Goal: Information Seeking & Learning: Learn about a topic

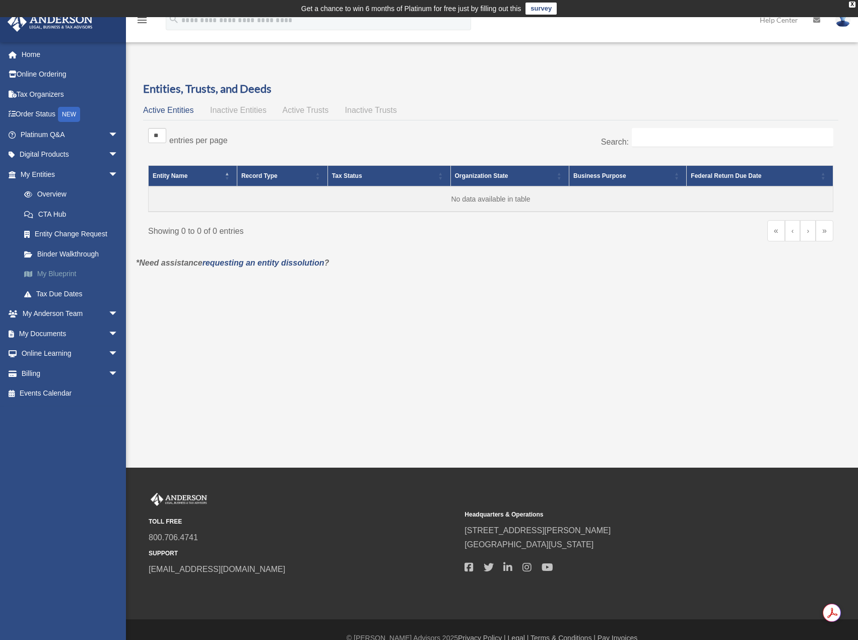
click at [49, 270] on link "My Blueprint" at bounding box center [73, 274] width 119 height 20
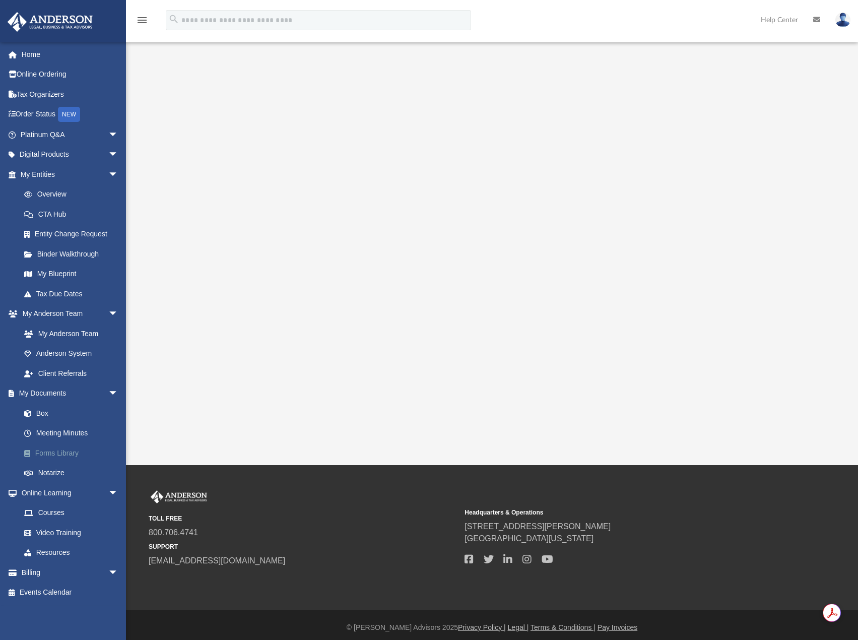
scroll to position [61, 0]
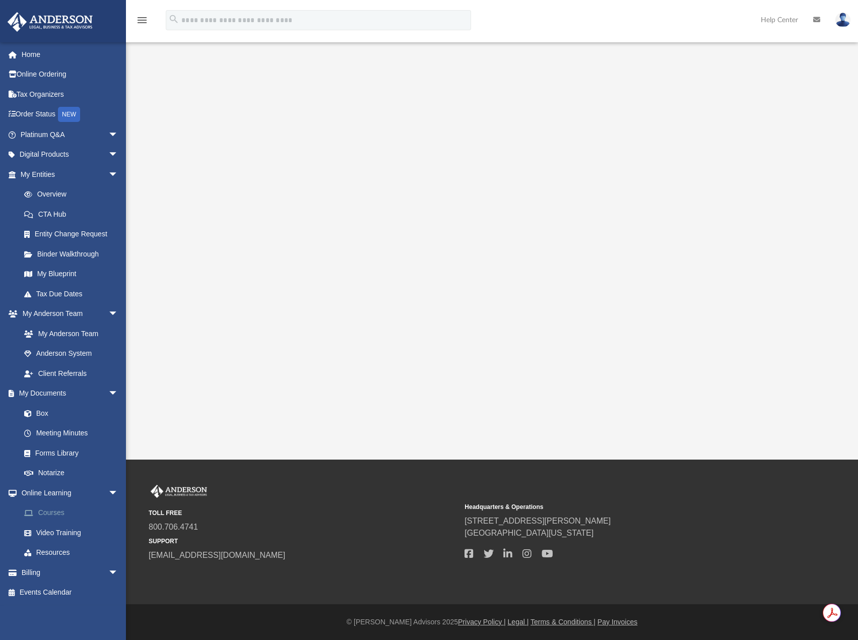
click at [50, 512] on link "Courses" at bounding box center [73, 513] width 119 height 20
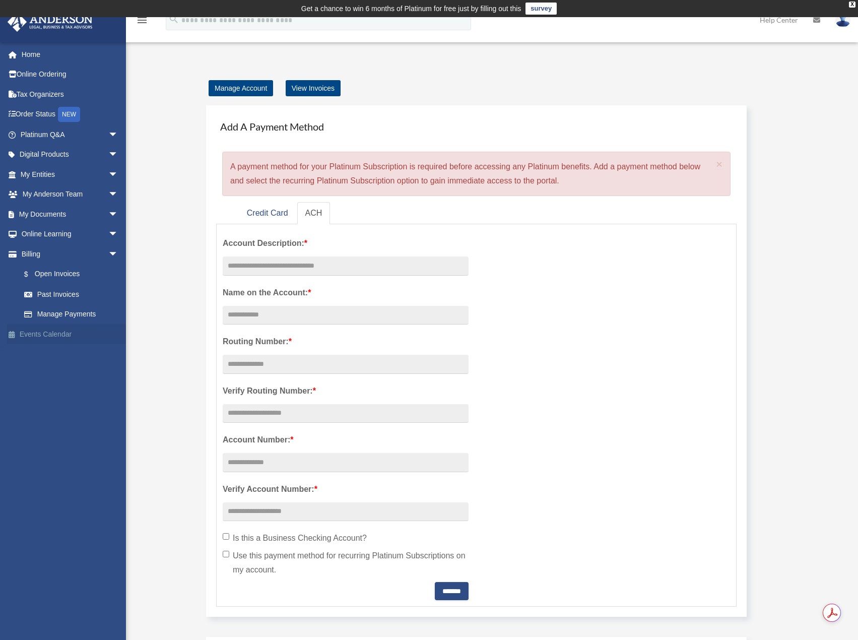
click at [40, 335] on link "Events Calendar" at bounding box center [70, 334] width 126 height 20
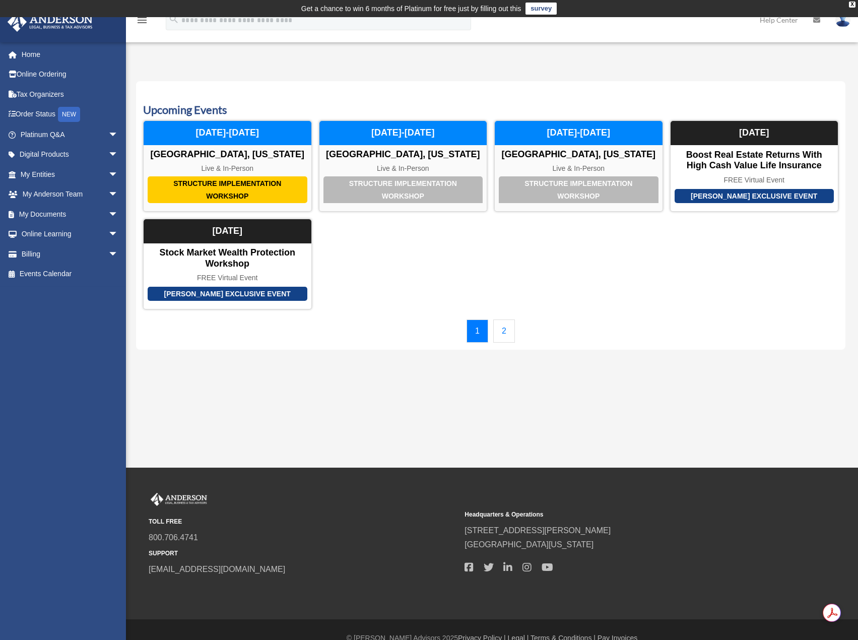
click at [504, 334] on link "2" at bounding box center [504, 330] width 22 height 23
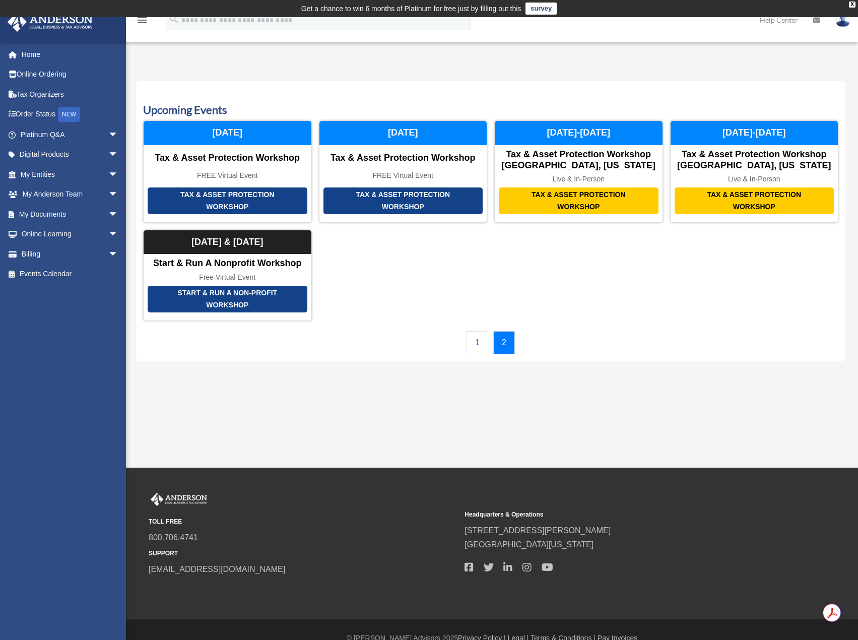
click at [481, 343] on link "1" at bounding box center [478, 342] width 22 height 23
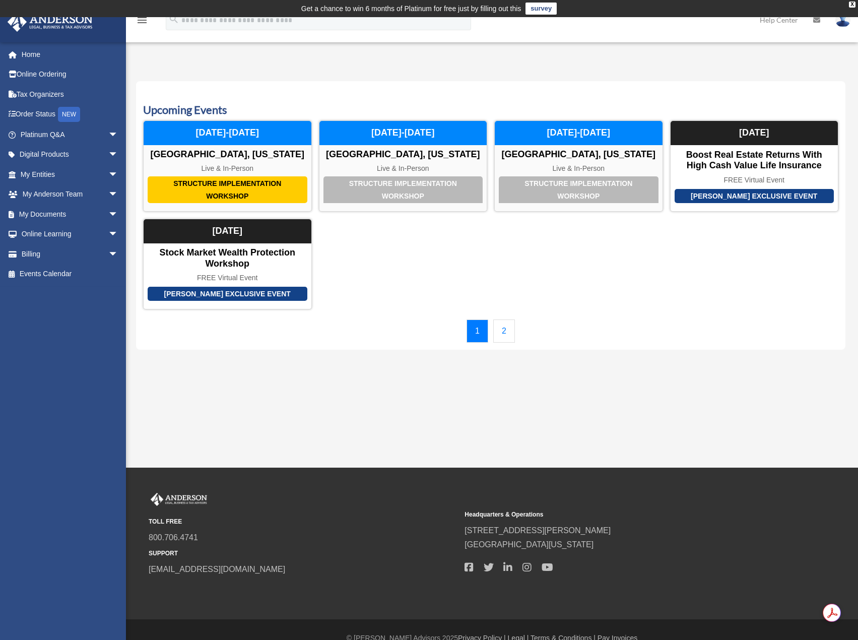
click at [494, 327] on link "2" at bounding box center [504, 330] width 22 height 23
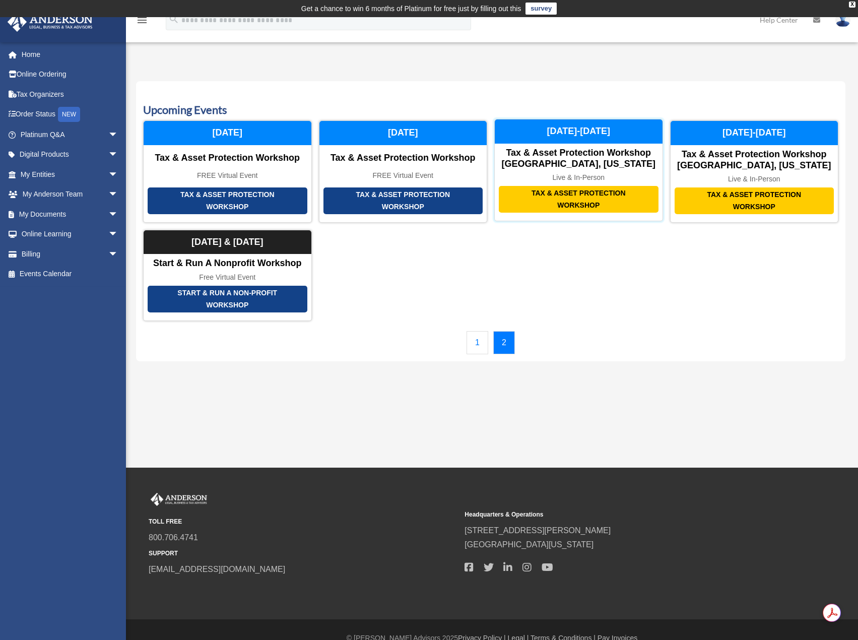
click at [556, 173] on div "Live & In-Person" at bounding box center [579, 177] width 168 height 9
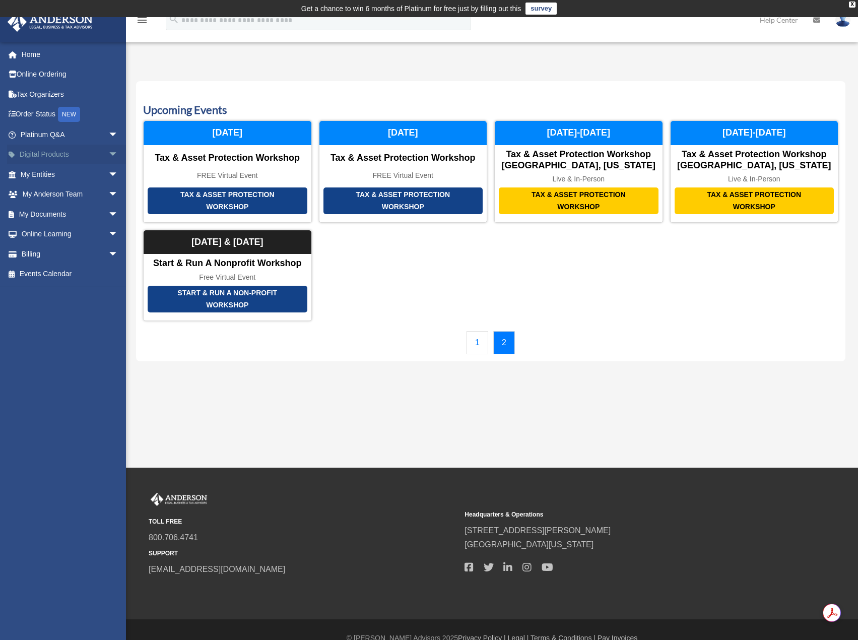
click at [39, 159] on link "Digital Products arrow_drop_down" at bounding box center [70, 155] width 126 height 20
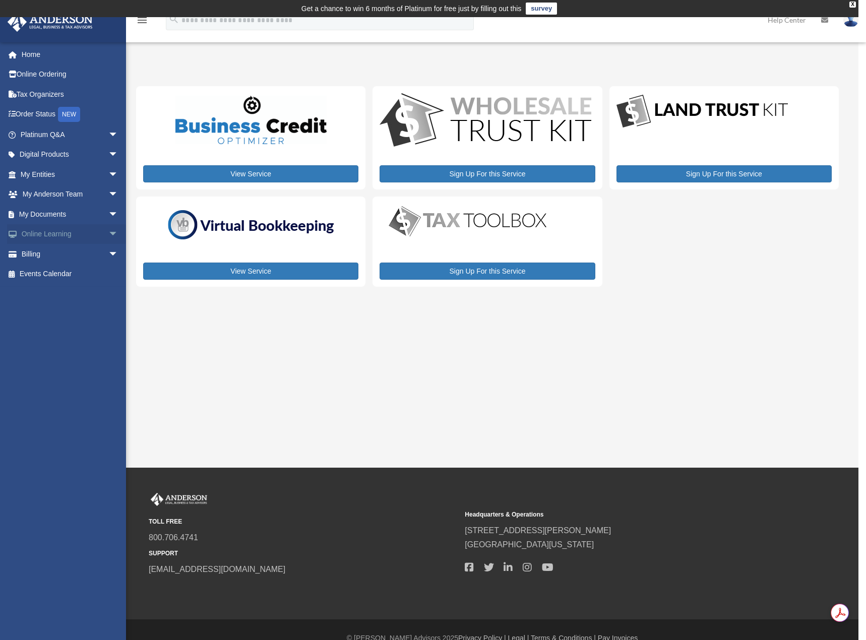
click at [54, 234] on link "Online Learning arrow_drop_down" at bounding box center [70, 234] width 126 height 20
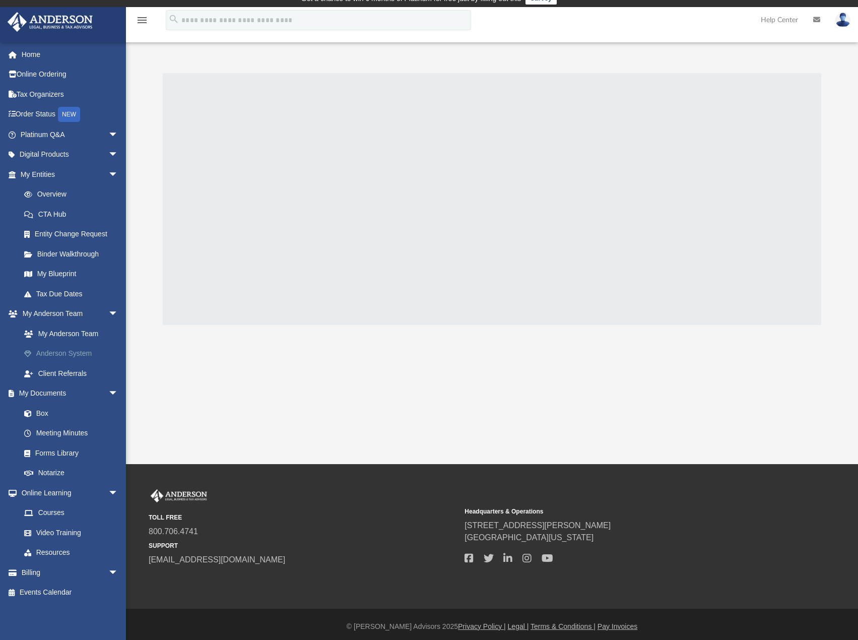
scroll to position [15, 0]
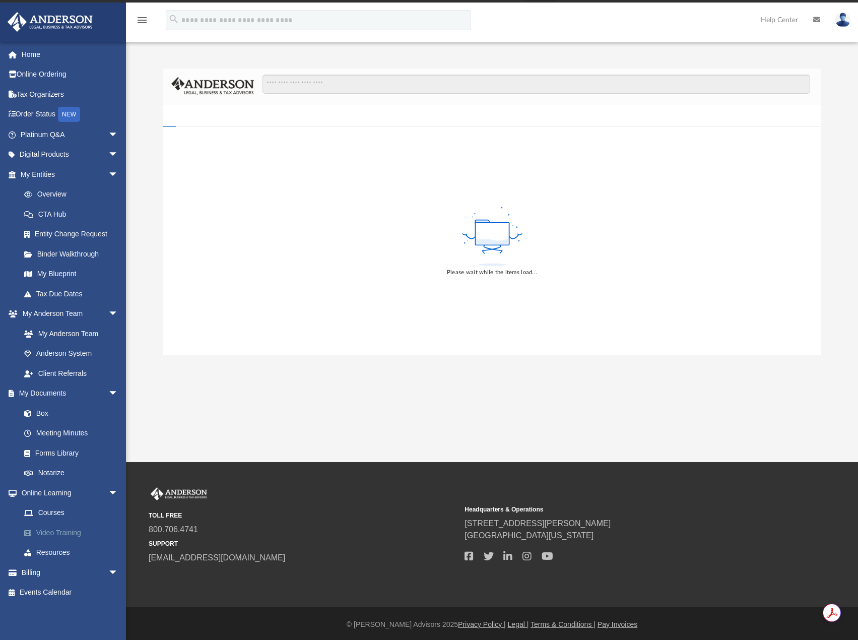
click at [51, 529] on link "Video Training" at bounding box center [73, 532] width 119 height 20
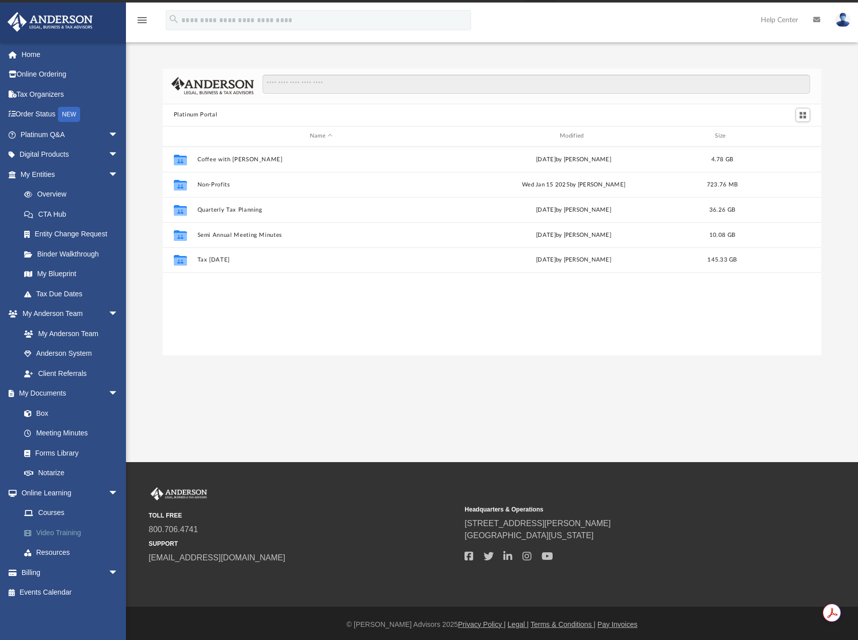
scroll to position [222, 651]
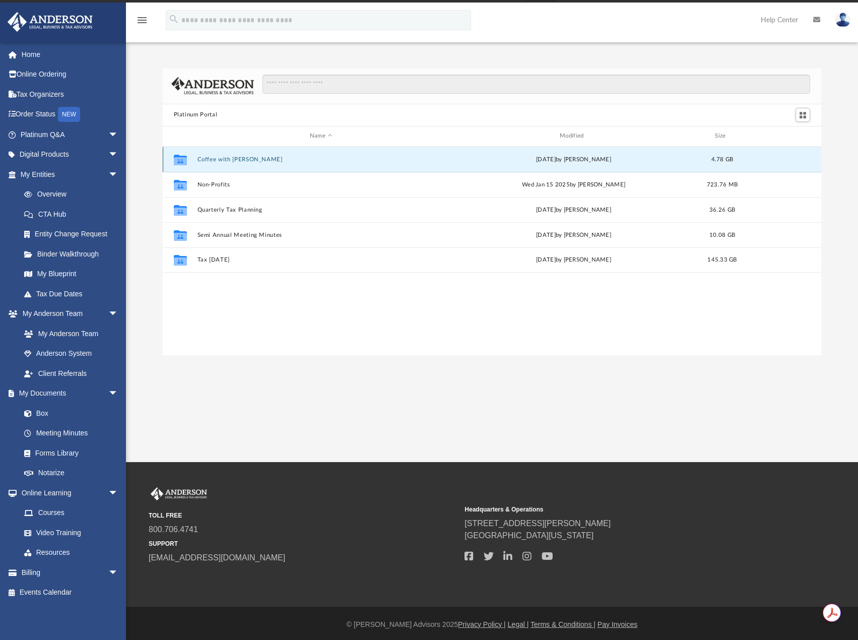
click at [221, 161] on button "Coffee with Carl" at bounding box center [321, 159] width 248 height 7
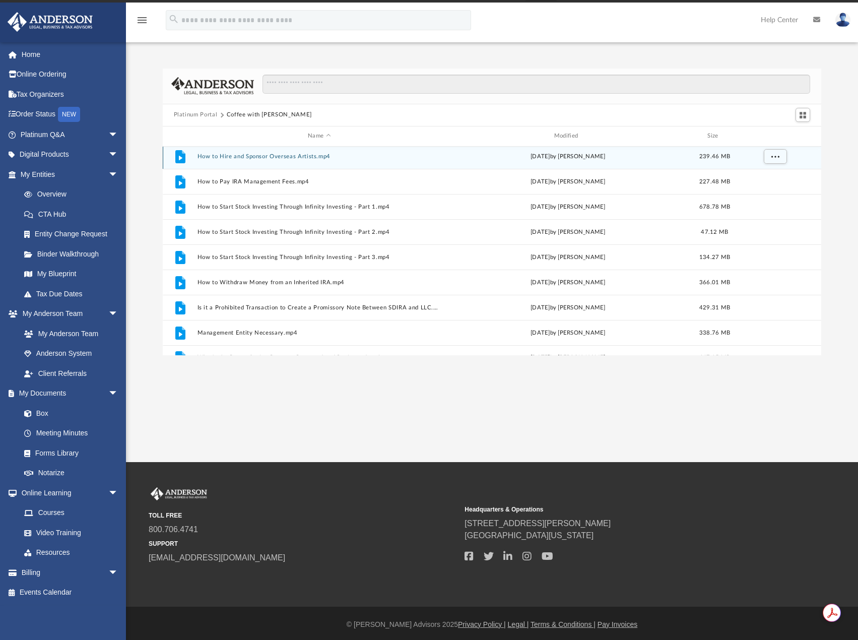
scroll to position [194, 0]
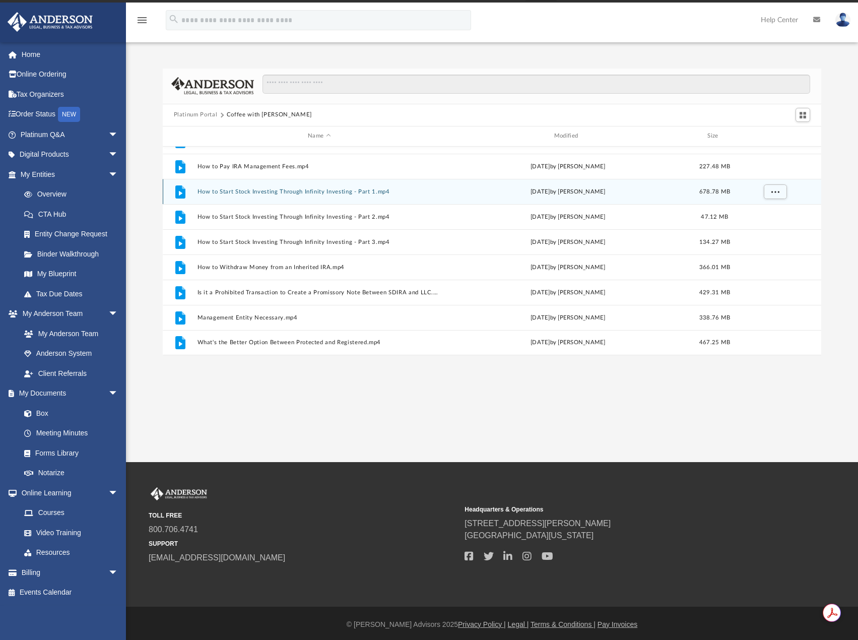
click at [332, 190] on button "How to Start Stock Investing Through Infinity Investing - Part 1.mp4" at bounding box center [319, 191] width 244 height 7
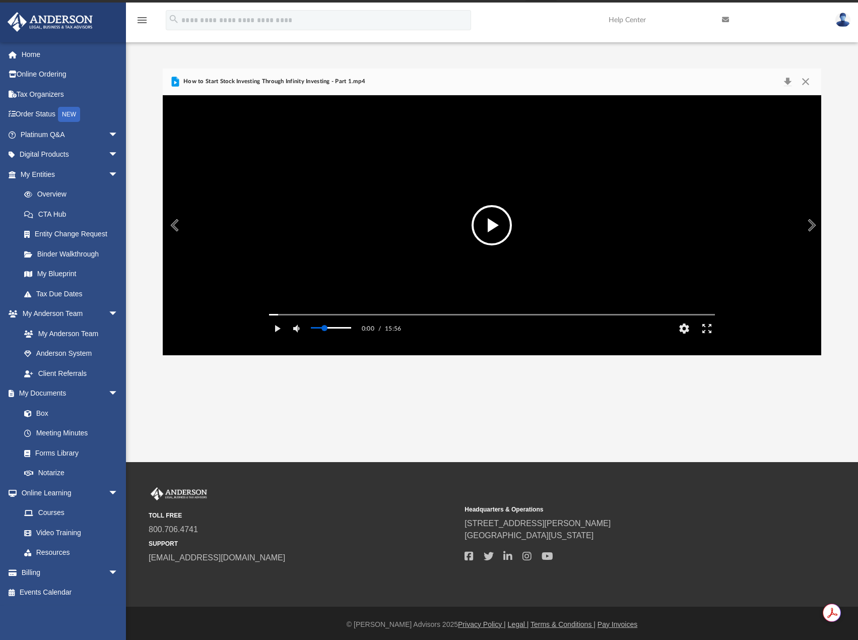
drag, startPoint x: 352, startPoint y: 345, endPoint x: 324, endPoint y: 349, distance: 27.6
click at [324, 339] on div "Volume Slider" at bounding box center [331, 328] width 48 height 20
click at [486, 220] on button "File preview" at bounding box center [492, 225] width 40 height 40
drag, startPoint x: 324, startPoint y: 343, endPoint x: 335, endPoint y: 343, distance: 11.1
click at [335, 331] on div "Volume Slider" at bounding box center [335, 328] width 6 height 6
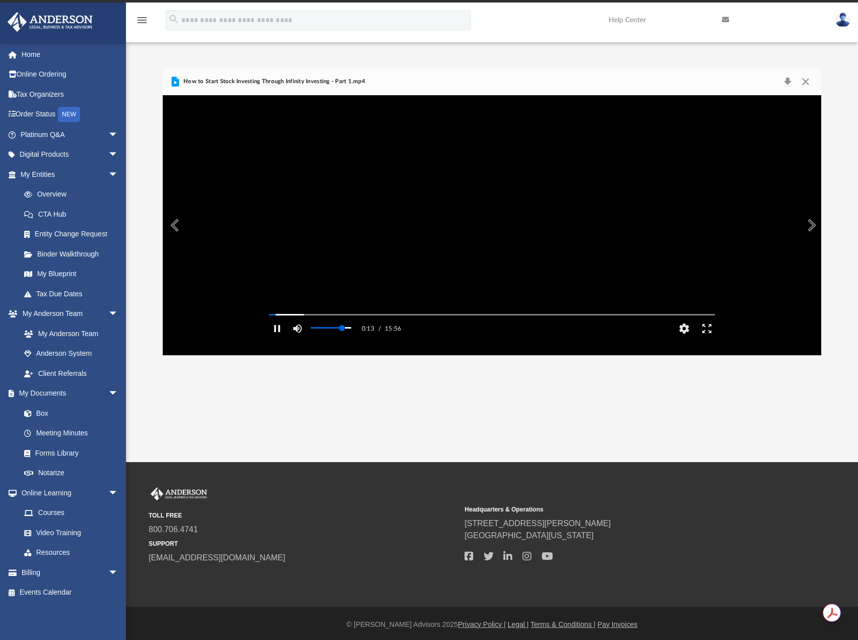
drag, startPoint x: 336, startPoint y: 344, endPoint x: 342, endPoint y: 342, distance: 6.7
click at [342, 331] on div "Volume Slider" at bounding box center [342, 328] width 6 height 6
